Goal: Transaction & Acquisition: Subscribe to service/newsletter

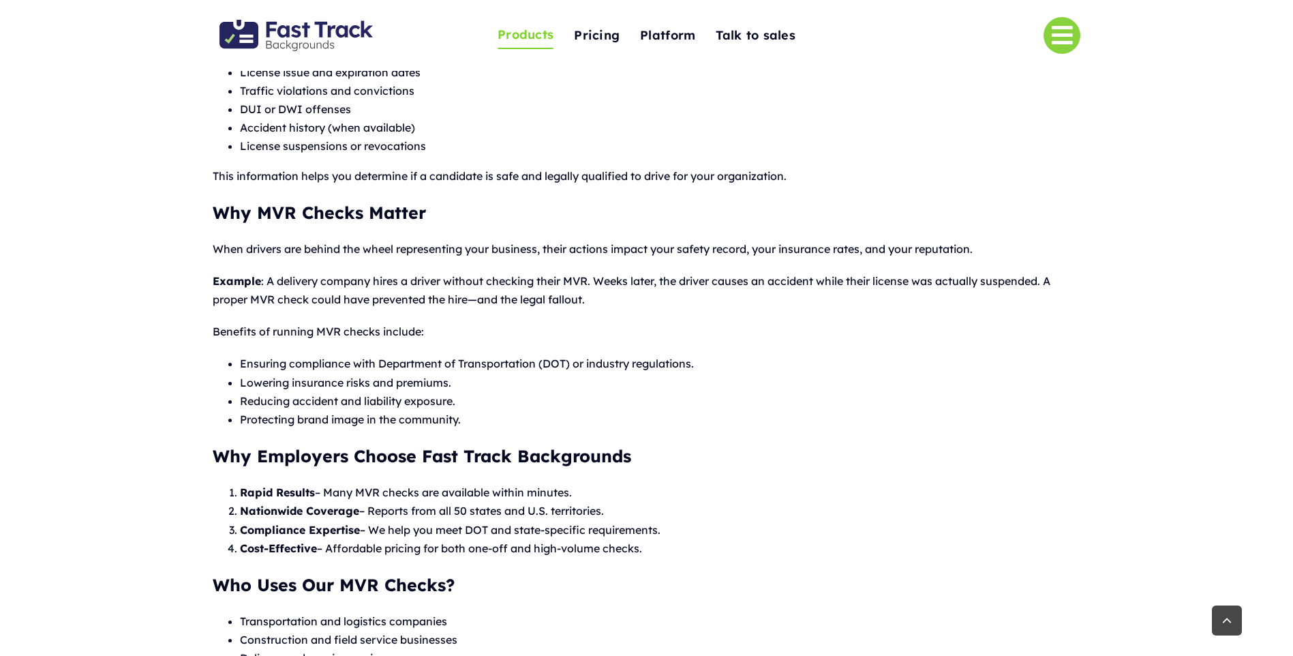
scroll to position [614, 0]
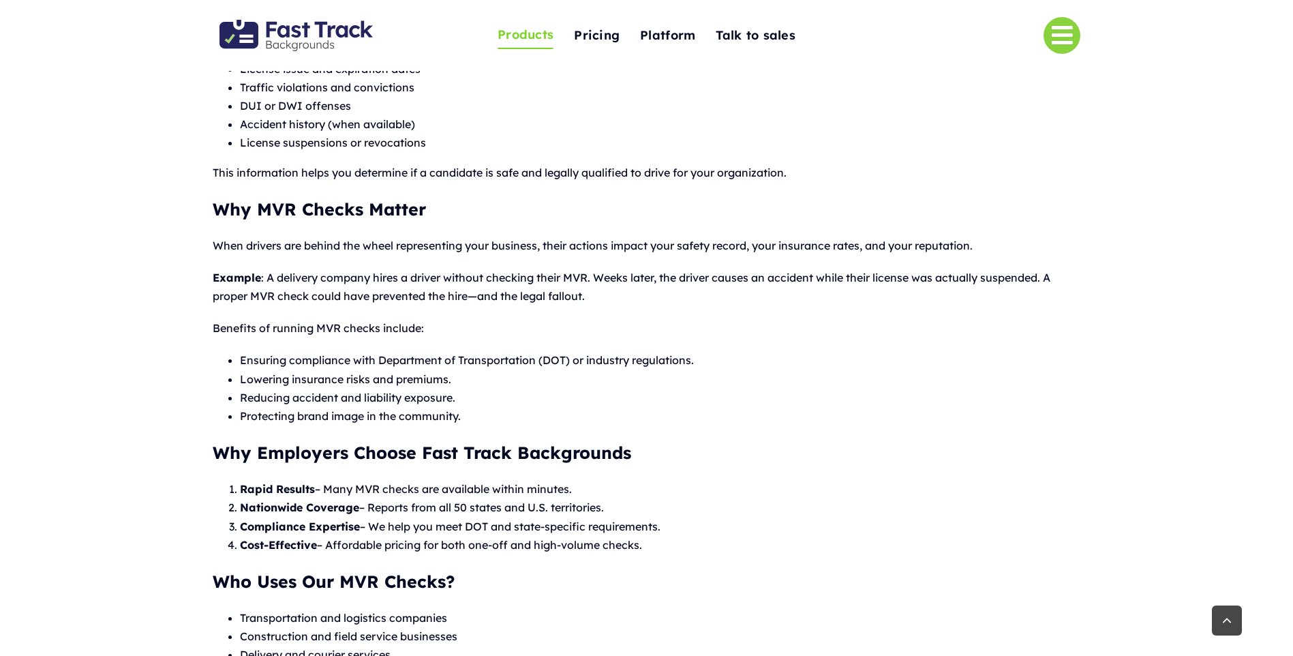
drag, startPoint x: 614, startPoint y: 463, endPoint x: 1038, endPoint y: 439, distance: 424.0
click at [1038, 441] on div "Motor Vehicle Records Check (MVR) Driving History Reports for Safer Hiring If y…" at bounding box center [647, 301] width 868 height 1073
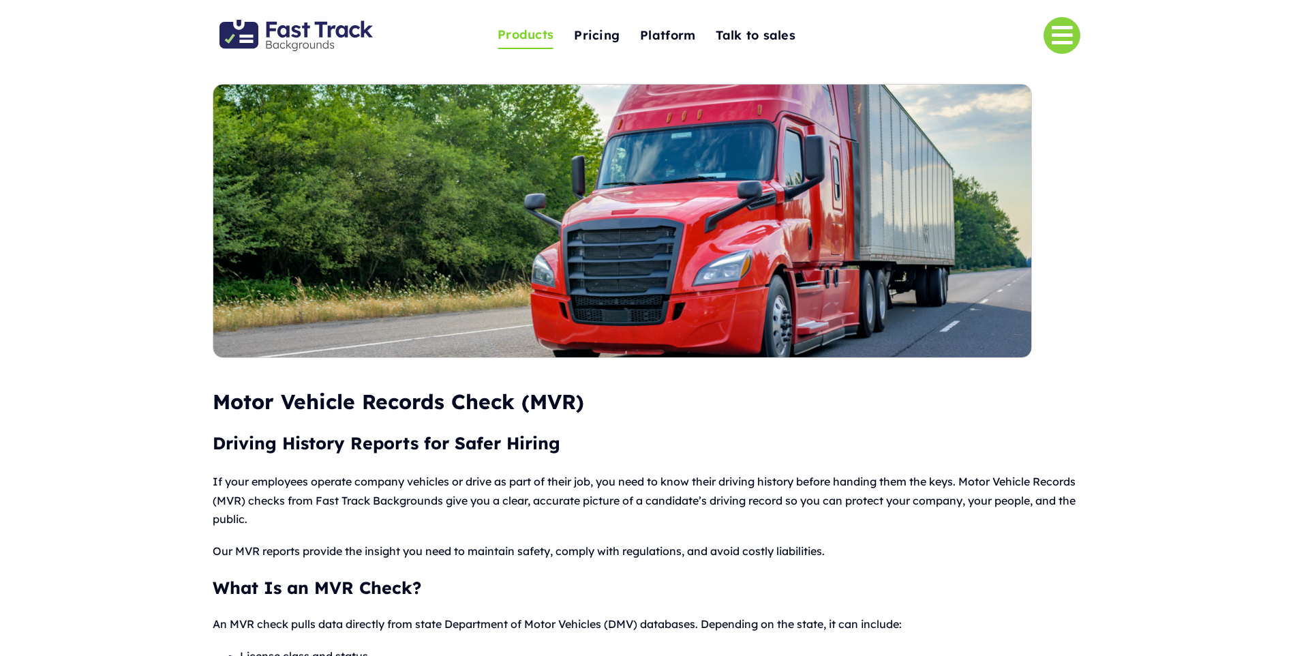
scroll to position [0, 0]
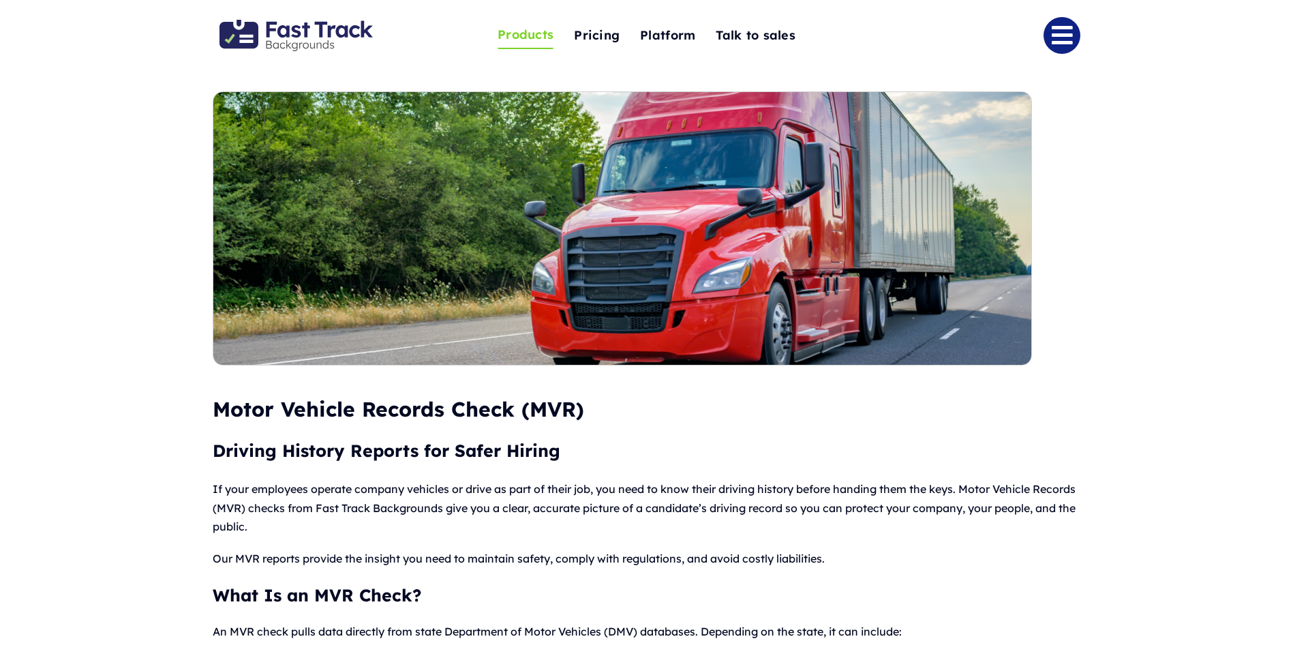
click at [1076, 25] on link "Link to #" at bounding box center [1062, 35] width 37 height 37
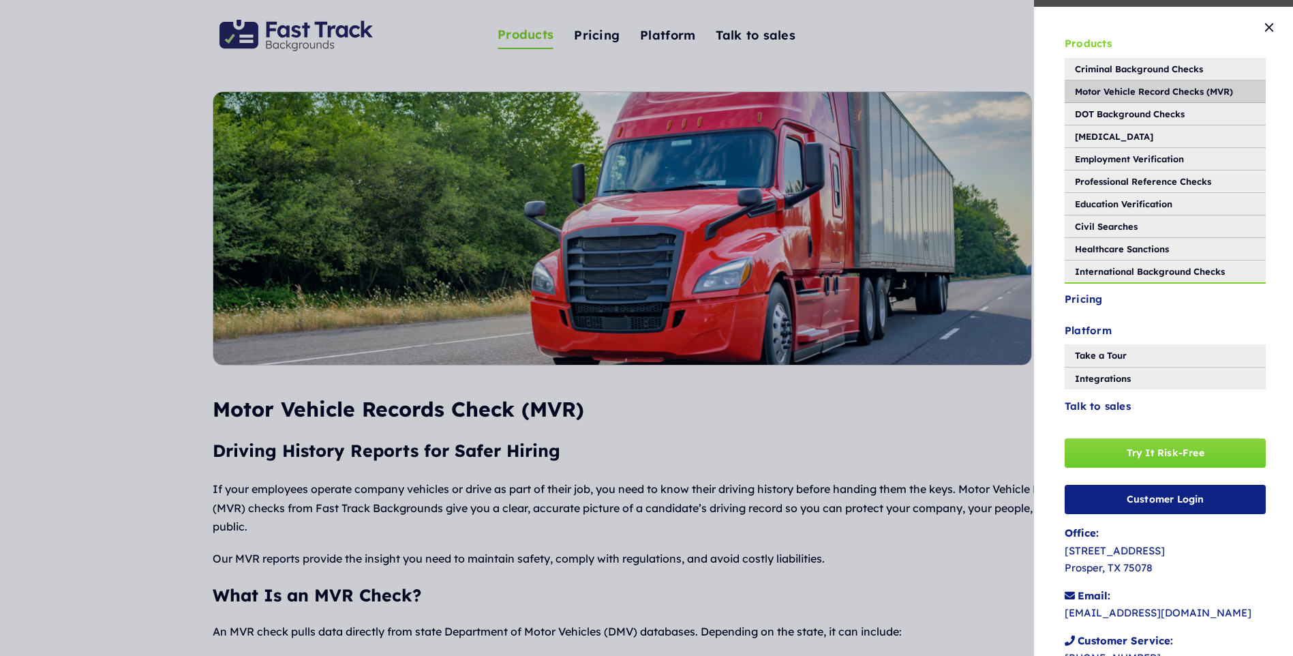
click at [959, 447] on div "Products Criminal Background Checks Motor Vehicle Record Checks (MVR) DOT Backg…" at bounding box center [646, 328] width 1293 height 656
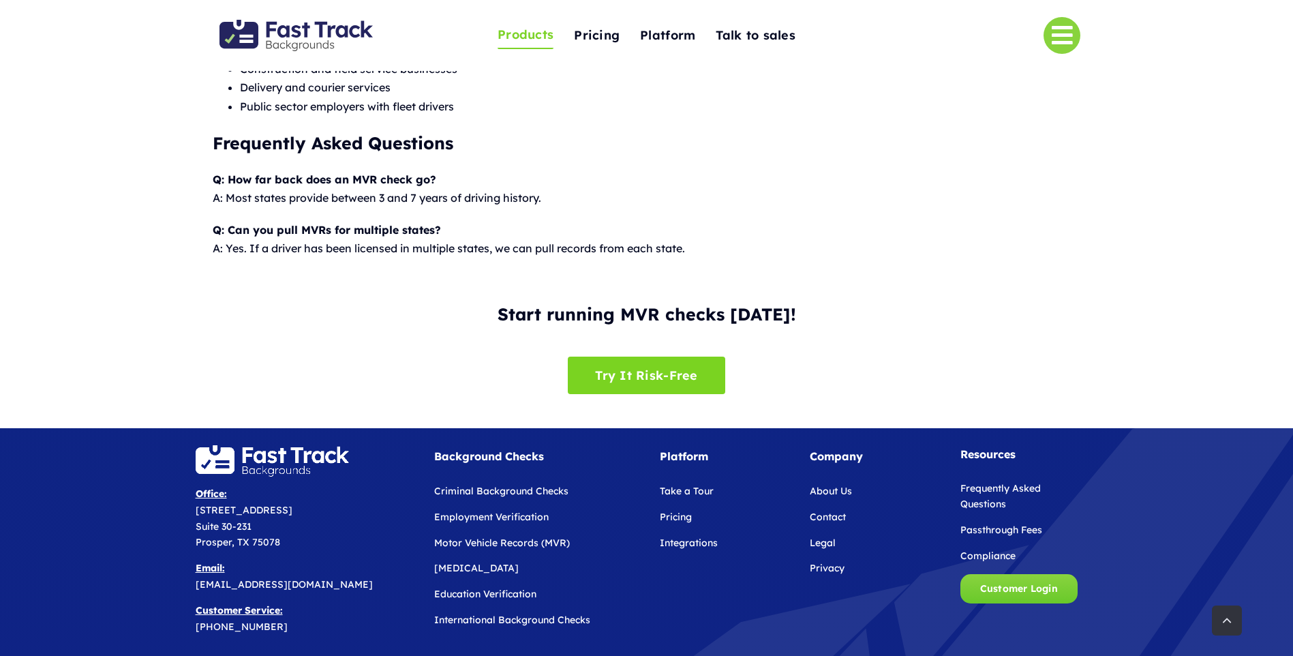
scroll to position [1295, 0]
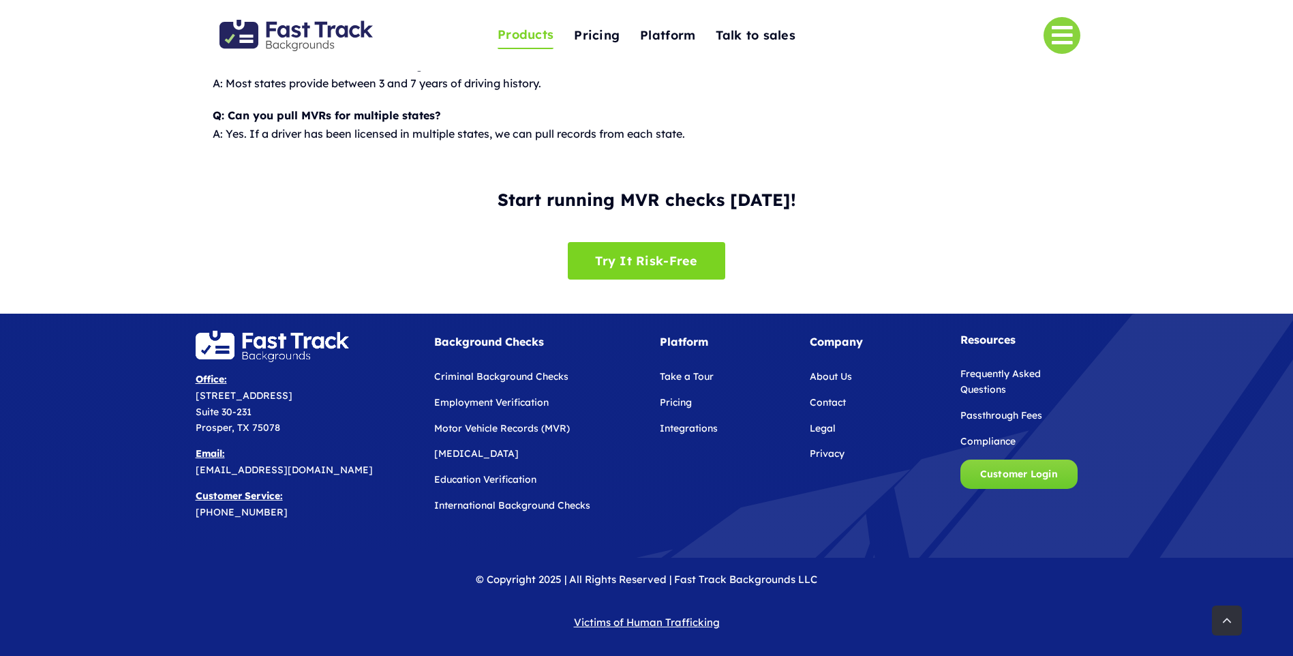
click at [668, 405] on link "Pricing" at bounding box center [676, 402] width 32 height 12
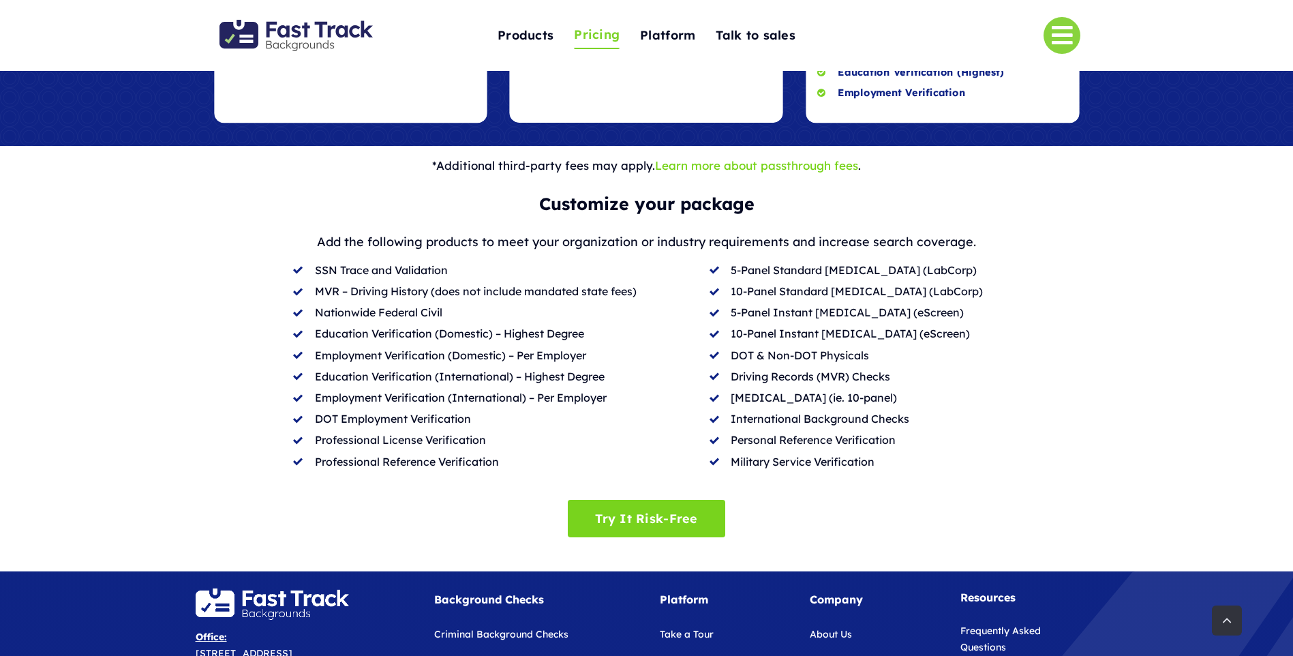
scroll to position [614, 0]
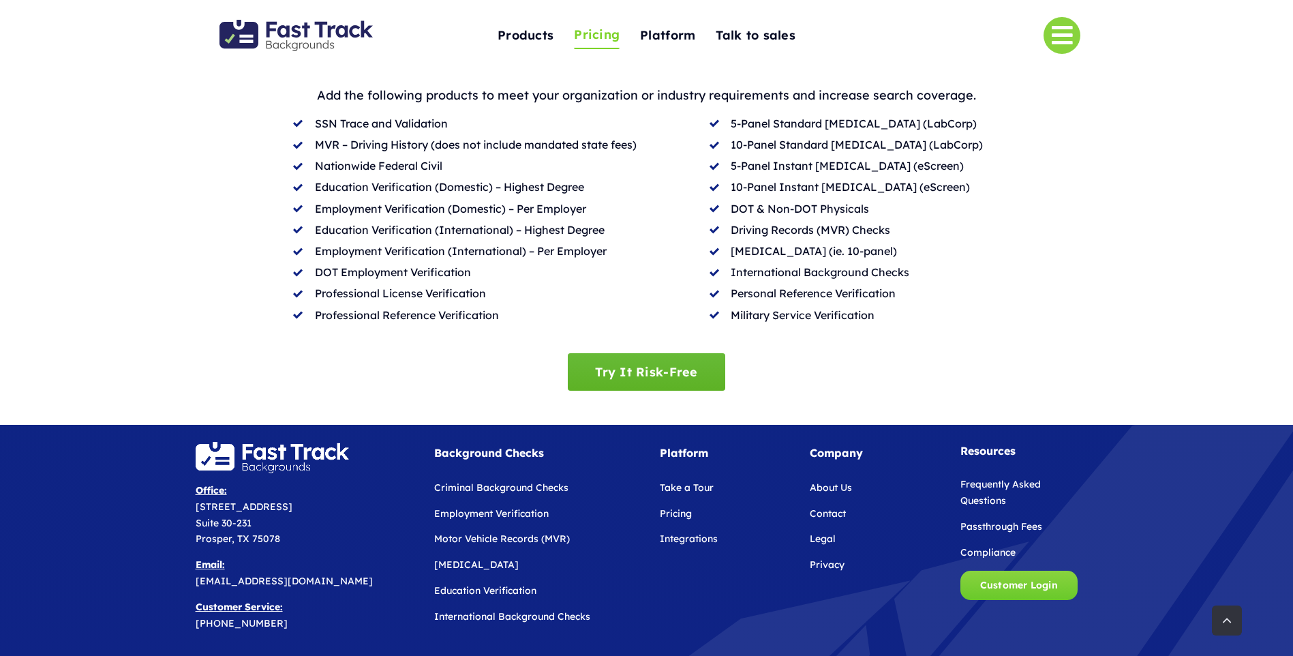
click at [672, 365] on span "Try It Risk-Free" at bounding box center [646, 372] width 102 height 14
